Goal: Transaction & Acquisition: Purchase product/service

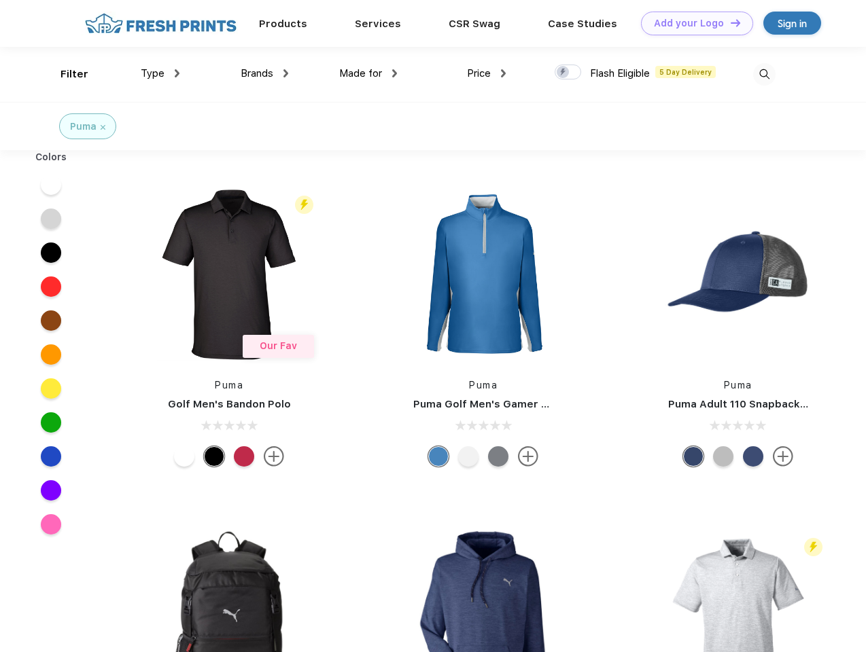
click at [692, 23] on link "Add your Logo Design Tool" at bounding box center [697, 24] width 112 height 24
click at [0, 0] on div "Design Tool" at bounding box center [0, 0] width 0 height 0
click at [729, 22] on link "Add your Logo Design Tool" at bounding box center [697, 24] width 112 height 24
click at [65, 74] on div "Filter" at bounding box center [74, 75] width 28 height 16
click at [160, 73] on span "Type" at bounding box center [153, 73] width 24 height 12
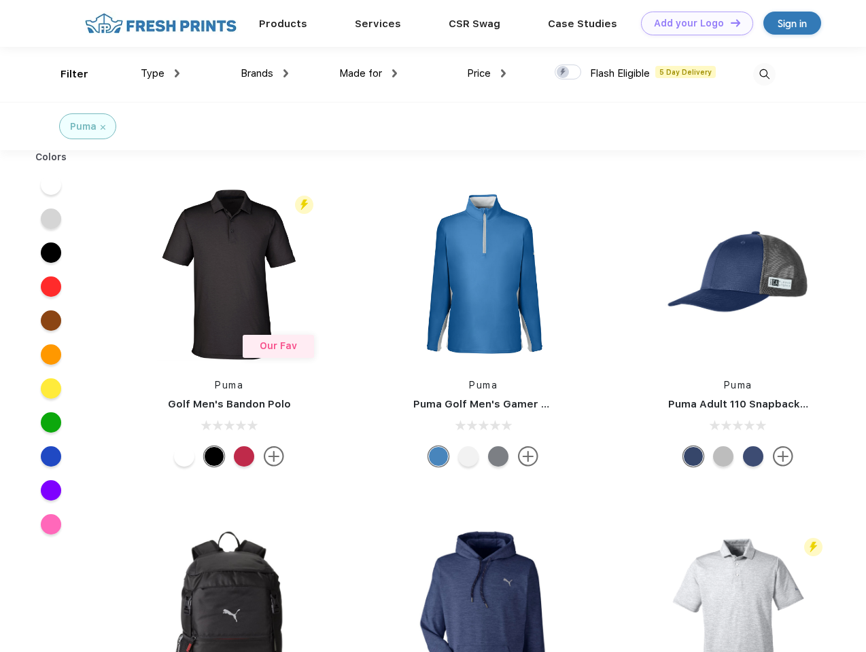
click at [264, 73] on span "Brands" at bounding box center [256, 73] width 33 height 12
click at [368, 73] on span "Made for" at bounding box center [360, 73] width 43 height 12
click at [486, 73] on span "Price" at bounding box center [479, 73] width 24 height 12
click at [568, 73] on div at bounding box center [567, 72] width 26 height 15
click at [563, 73] on input "checkbox" at bounding box center [558, 68] width 9 height 9
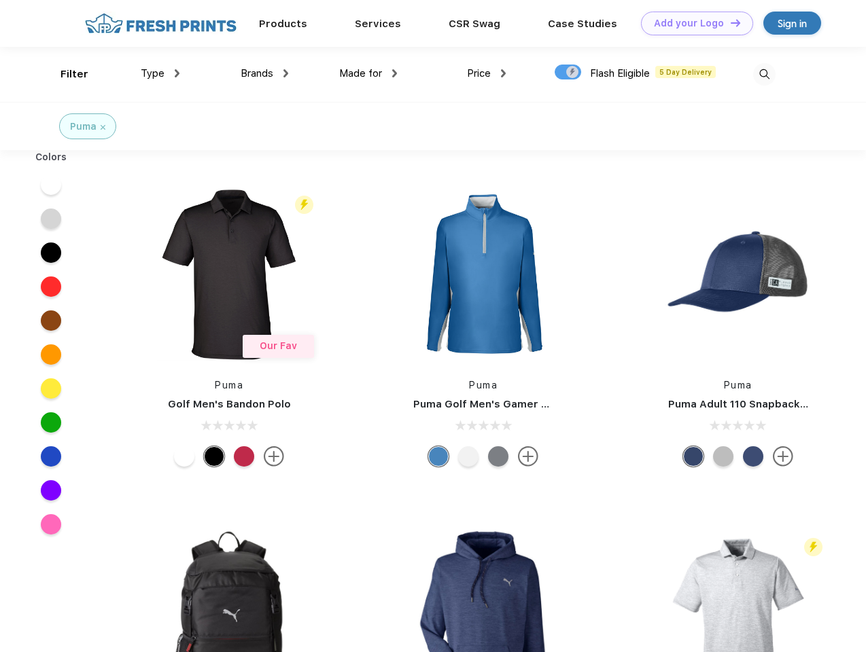
click at [764, 74] on img at bounding box center [764, 74] width 22 height 22
